Goal: Obtain resource: Download file/media

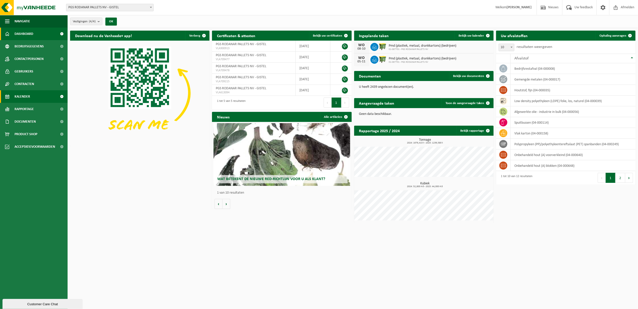
click at [26, 96] on span "Kalender" at bounding box center [23, 96] width 16 height 13
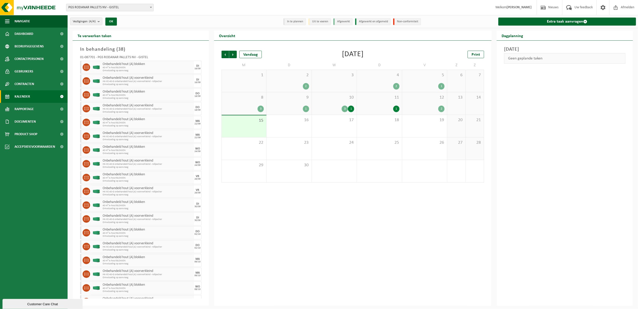
click at [443, 109] on div "2" at bounding box center [441, 108] width 6 height 7
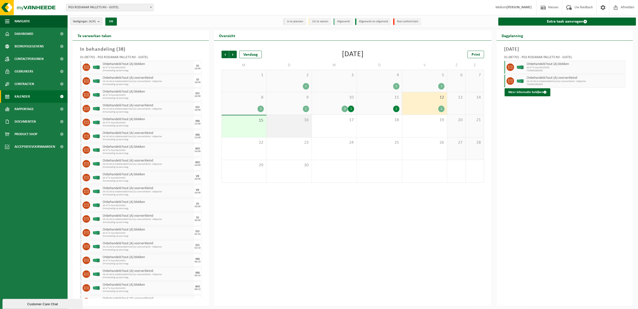
click at [299, 125] on div "16" at bounding box center [289, 126] width 45 height 22
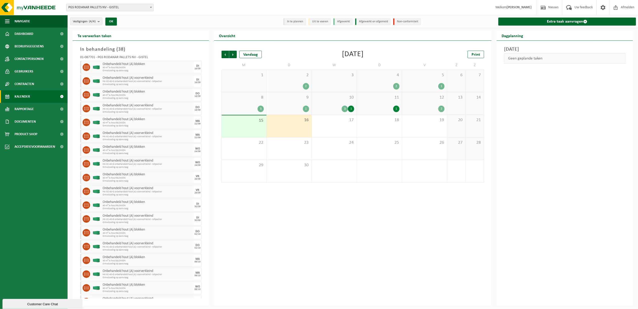
click at [396, 108] on div "1" at bounding box center [396, 108] width 6 height 7
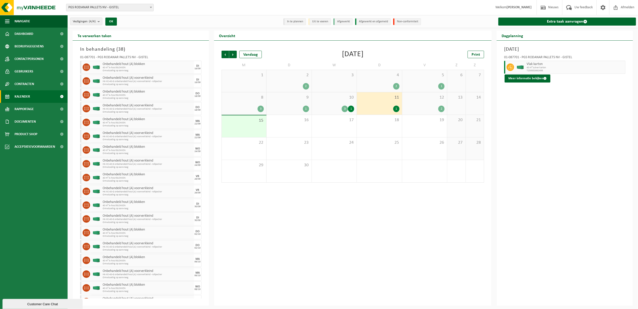
click at [349, 107] on div "1" at bounding box center [351, 108] width 6 height 7
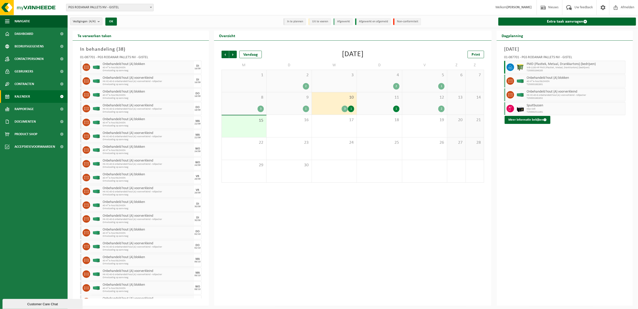
click at [442, 109] on div "2" at bounding box center [441, 108] width 6 height 7
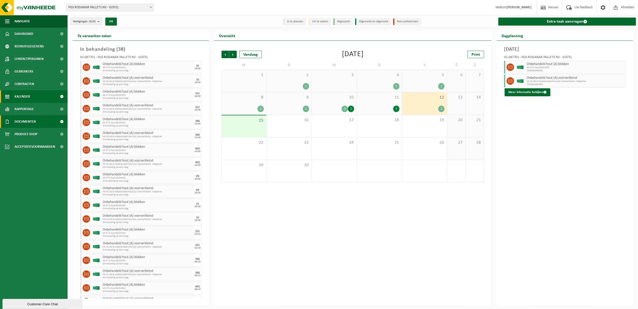
click at [27, 120] on span "Documenten" at bounding box center [25, 121] width 21 height 13
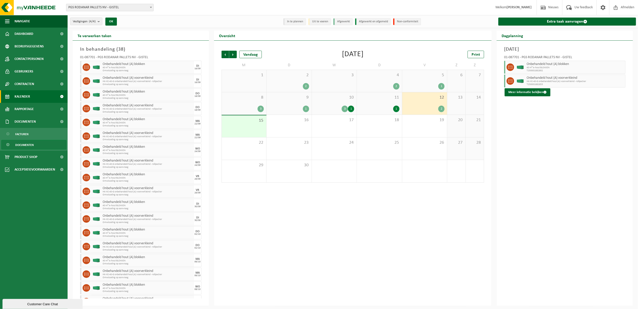
click at [24, 145] on span "Documenten" at bounding box center [24, 145] width 19 height 10
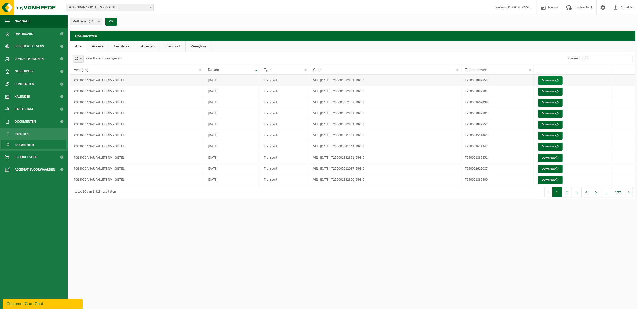
click at [556, 82] on link "Download" at bounding box center [550, 80] width 25 height 8
